Goal: Task Accomplishment & Management: Use online tool/utility

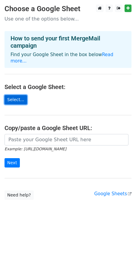
click at [19, 97] on link "Select..." at bounding box center [16, 99] width 23 height 9
click at [19, 101] on link "Select..." at bounding box center [16, 99] width 23 height 9
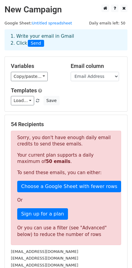
drag, startPoint x: 85, startPoint y: 138, endPoint x: 90, endPoint y: 142, distance: 6.2
click at [90, 142] on p "Sorry, you don't have enough daily email credits to send these emails." at bounding box center [65, 141] width 97 height 13
click at [81, 167] on div "Sorry, you don't have enough daily email credits to send these emails. Your cur…" at bounding box center [66, 188] width 110 height 114
click at [64, 159] on p "Your current plan supports a daily maximum of 50 emails ." at bounding box center [65, 158] width 97 height 13
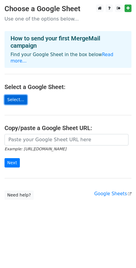
click at [18, 101] on link "Select..." at bounding box center [16, 99] width 23 height 9
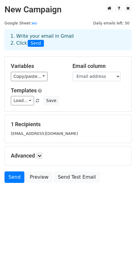
click at [35, 132] on small "xulishi26@gmail.com" at bounding box center [44, 133] width 67 height 5
click at [18, 176] on link "Send" at bounding box center [15, 176] width 20 height 11
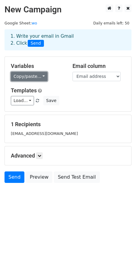
click at [39, 78] on link "Copy/paste..." at bounding box center [29, 76] width 37 height 9
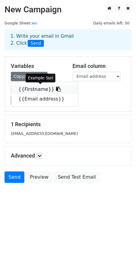
click at [42, 90] on link "{{Firstname}}" at bounding box center [44, 89] width 67 height 10
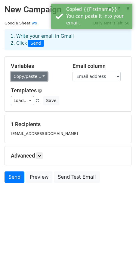
click at [41, 76] on link "Copy/paste..." at bounding box center [29, 76] width 37 height 9
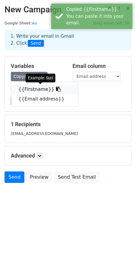
click at [56, 91] on icon at bounding box center [58, 89] width 5 height 5
